Goal: Find specific page/section: Find specific page/section

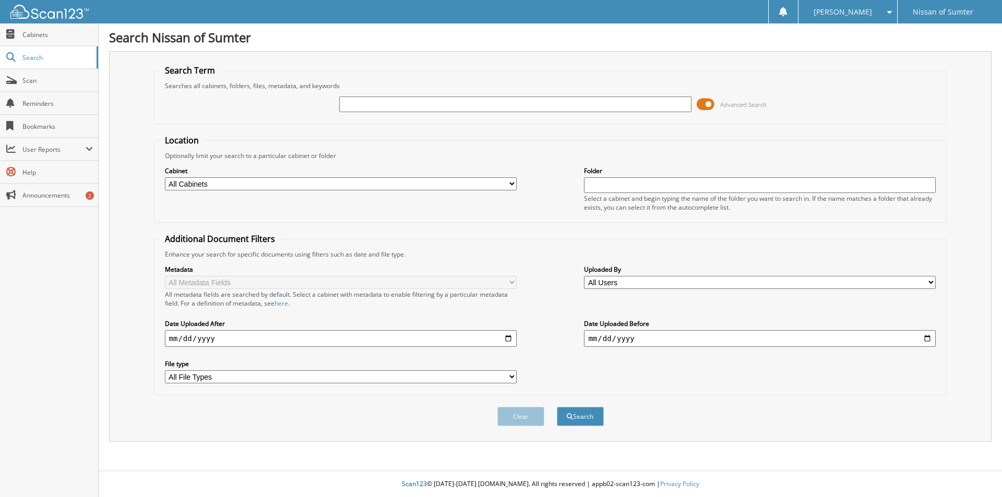
click at [354, 104] on input "text" at bounding box center [515, 105] width 352 height 16
type input "25079"
click at [557, 407] on button "Search" at bounding box center [580, 416] width 47 height 19
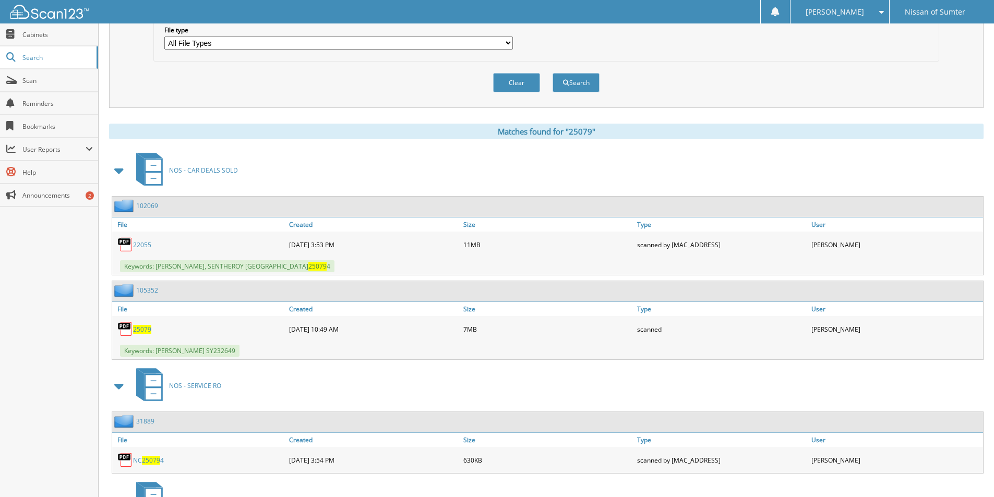
scroll to position [365, 0]
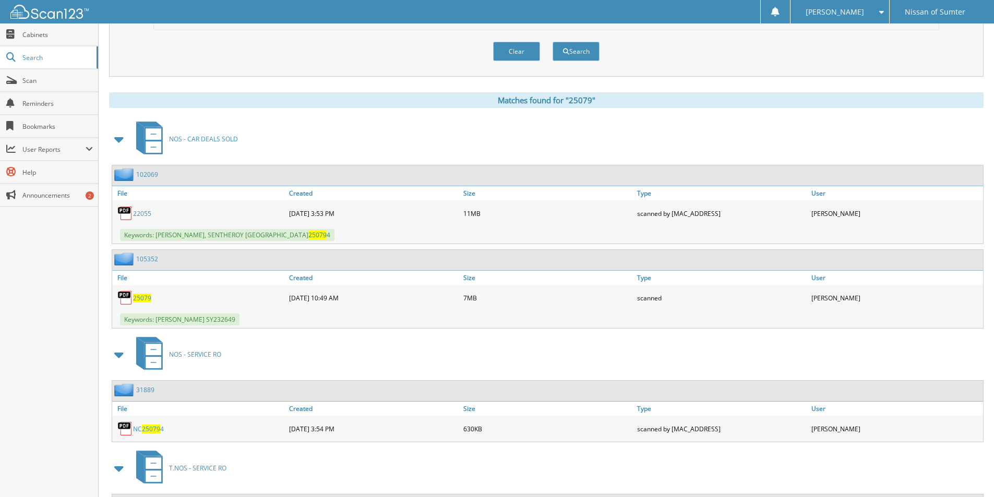
click at [140, 299] on span "25079" at bounding box center [142, 298] width 18 height 9
